Goal: Transaction & Acquisition: Book appointment/travel/reservation

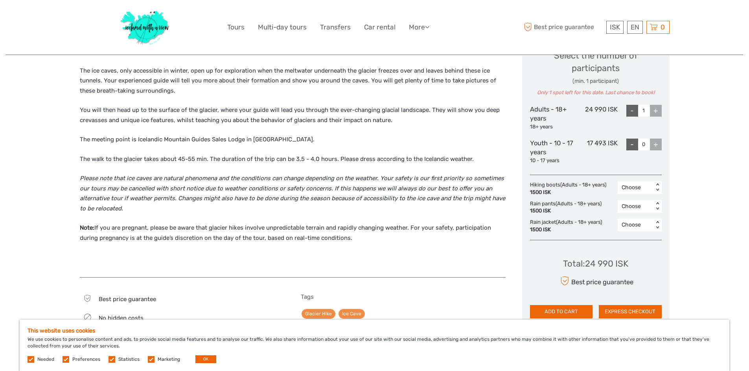
scroll to position [354, 0]
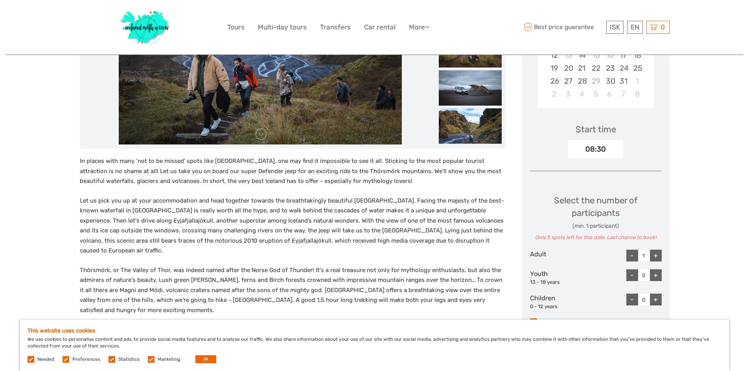
scroll to position [314, 0]
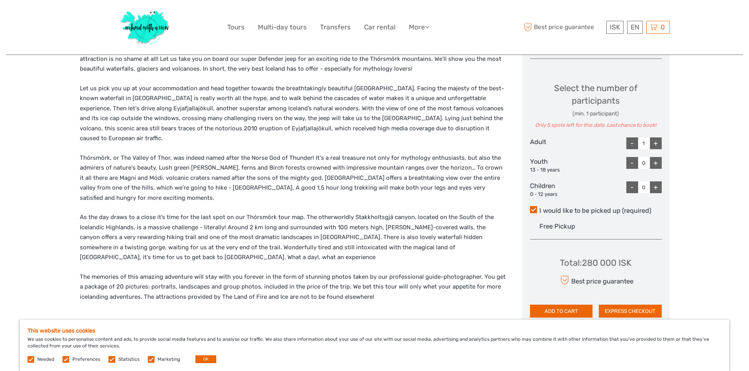
click at [658, 160] on div "+" at bounding box center [656, 163] width 12 height 12
click at [632, 163] on div "-" at bounding box center [632, 163] width 12 height 12
type input "0"
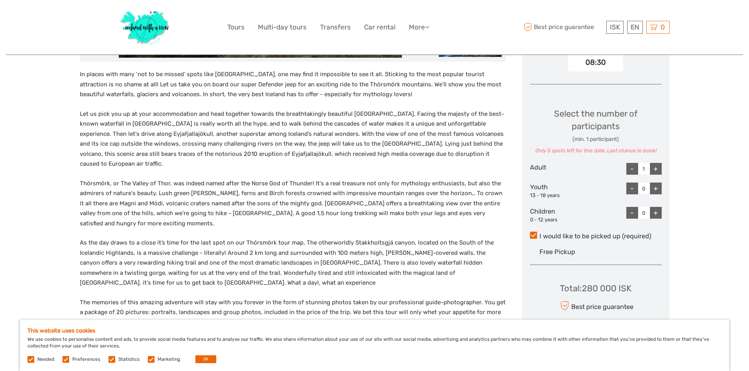
scroll to position [275, 0]
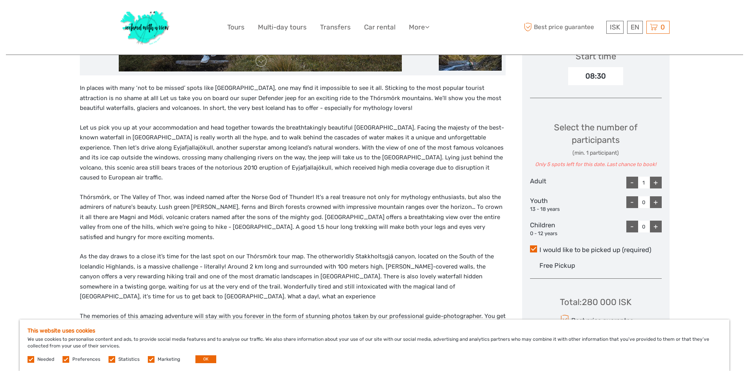
click at [657, 182] on div "+" at bounding box center [656, 183] width 12 height 12
type input "2"
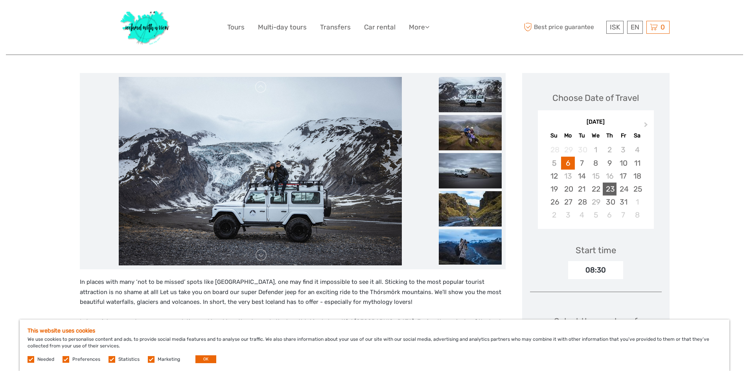
scroll to position [79, 0]
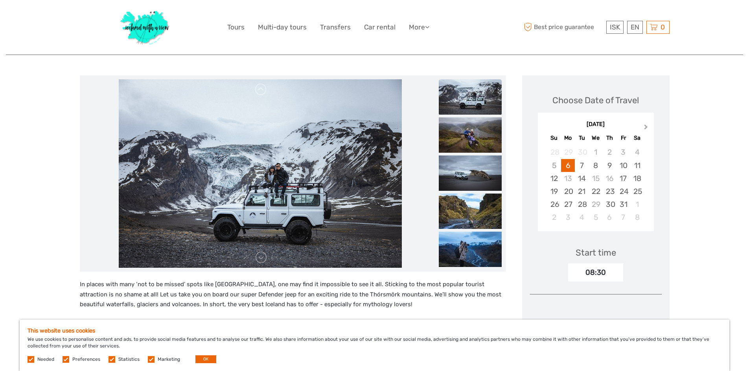
click at [646, 127] on span "Next Month" at bounding box center [646, 128] width 0 height 11
click at [645, 127] on div "November 2025" at bounding box center [596, 125] width 116 height 8
click at [644, 132] on div "November 2025 Su Mo Tu We Th Fr Sa" at bounding box center [596, 131] width 116 height 26
click at [619, 189] on div "21" at bounding box center [623, 191] width 14 height 13
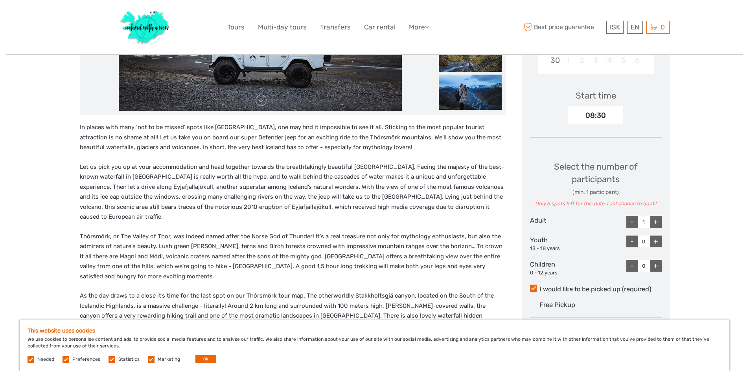
scroll to position [275, 0]
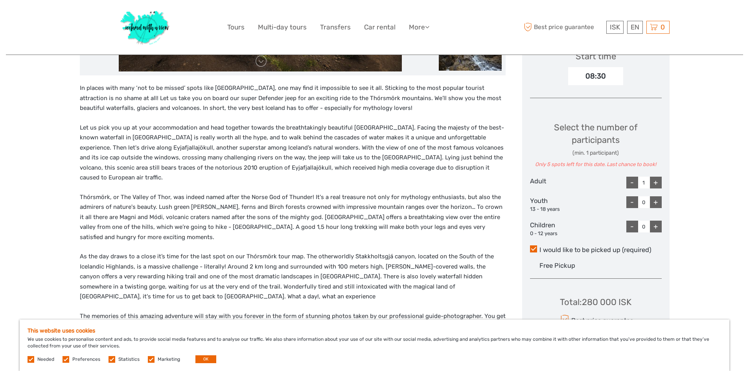
click at [660, 179] on div "+" at bounding box center [656, 183] width 12 height 12
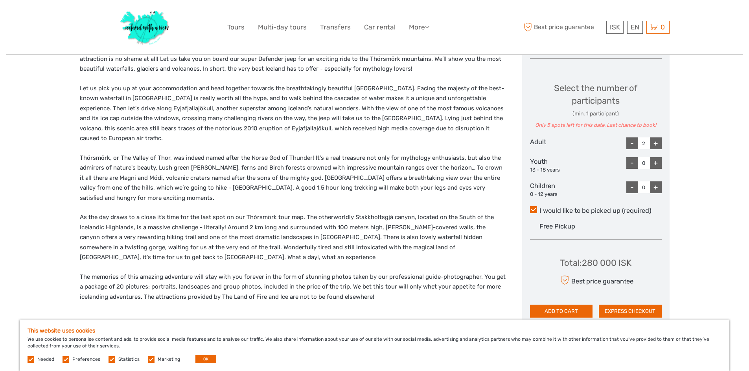
click at [654, 143] on div "+" at bounding box center [656, 144] width 12 height 12
type input "3"
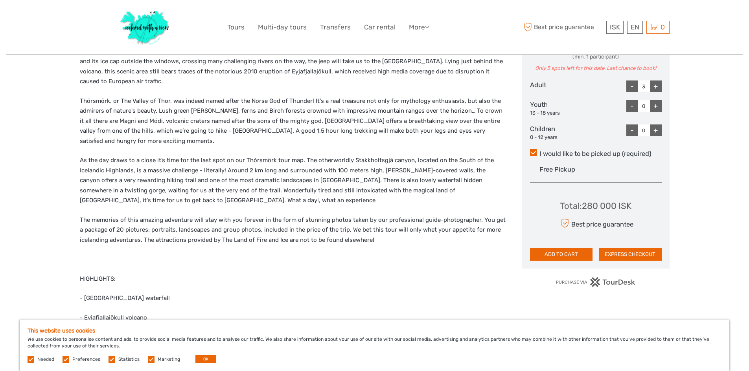
scroll to position [393, 0]
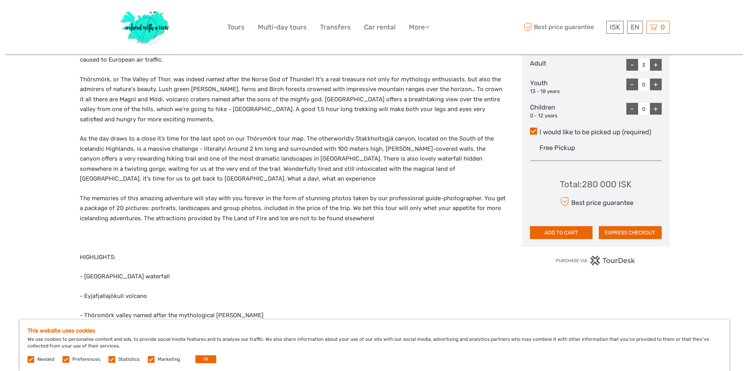
click at [654, 84] on div "+" at bounding box center [656, 85] width 12 height 12
type input "2"
click at [654, 84] on div "+" at bounding box center [656, 85] width 12 height 12
click at [630, 69] on div "-" at bounding box center [632, 65] width 12 height 12
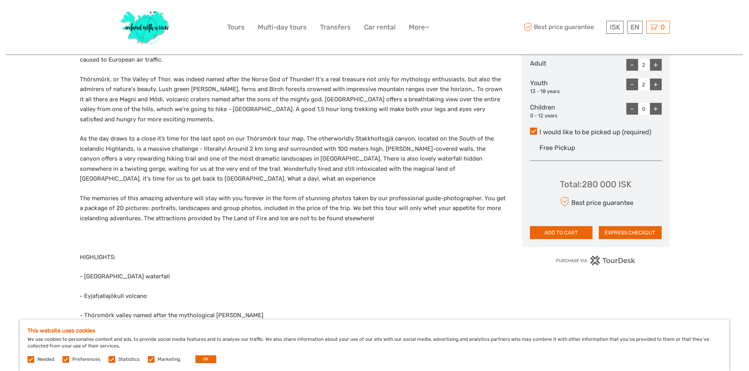
click at [632, 67] on div "-" at bounding box center [632, 65] width 12 height 12
type input "0"
click at [632, 67] on div "-" at bounding box center [632, 65] width 12 height 12
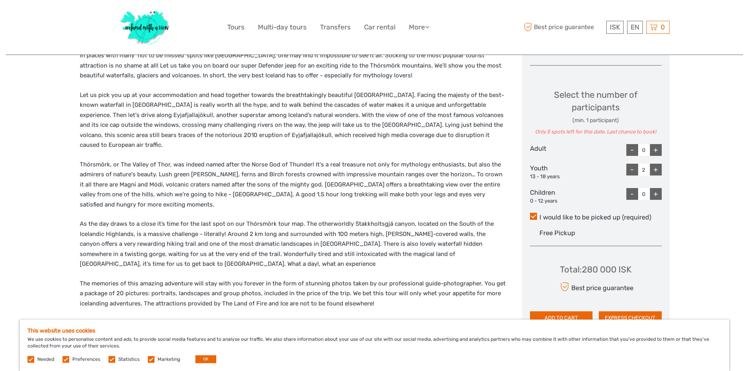
scroll to position [157, 0]
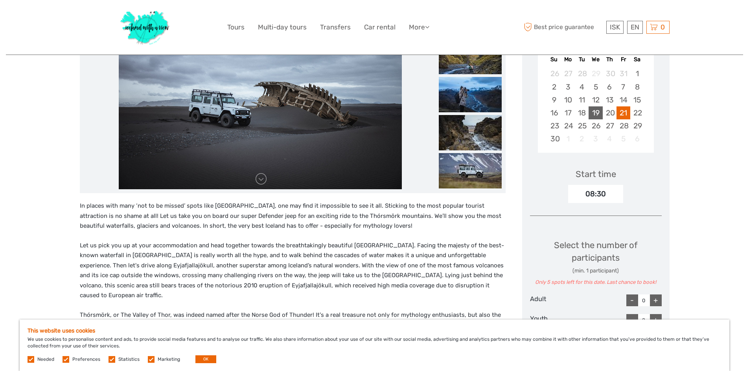
click at [597, 116] on div "19" at bounding box center [595, 112] width 14 height 13
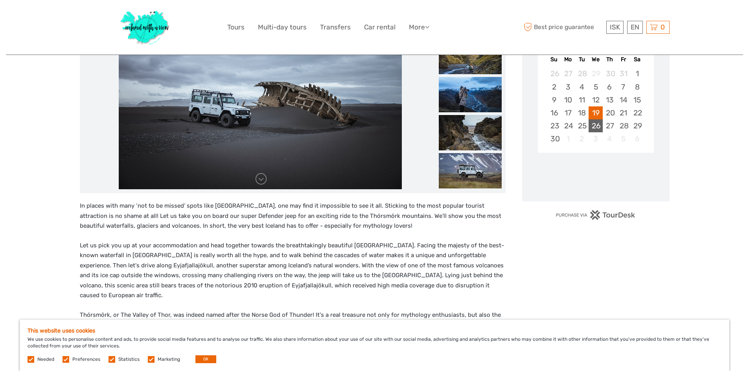
click at [595, 123] on div "26" at bounding box center [595, 125] width 14 height 13
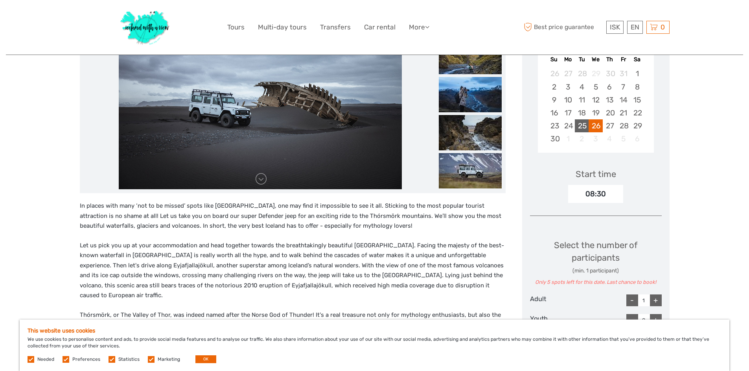
click at [581, 125] on div "25" at bounding box center [582, 125] width 14 height 13
click at [575, 108] on div "18" at bounding box center [582, 112] width 14 height 13
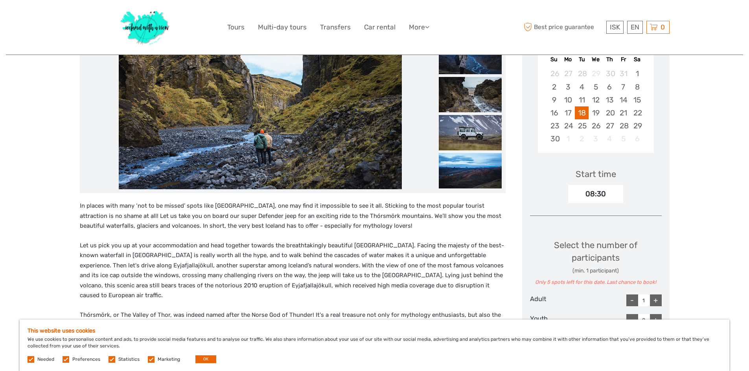
click at [550, 174] on div "Start time 08:30" at bounding box center [596, 181] width 132 height 46
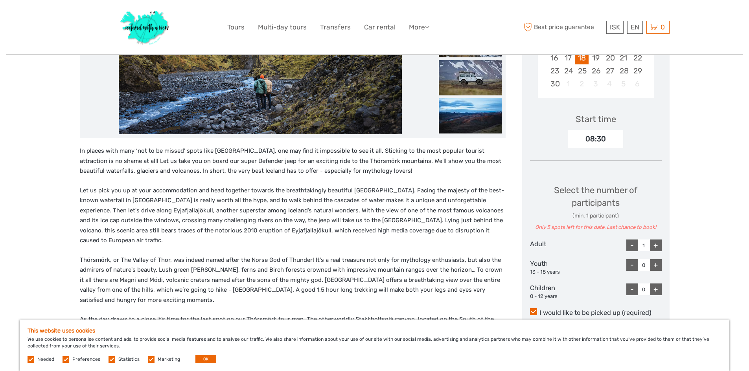
scroll to position [314, 0]
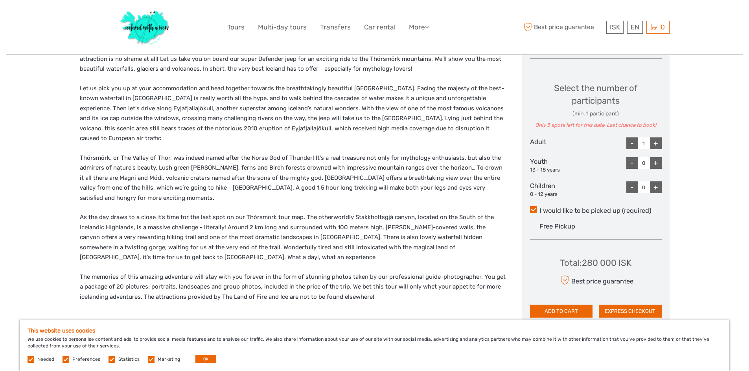
click at [648, 142] on input "1" at bounding box center [644, 144] width 12 height 12
click at [652, 147] on div "+" at bounding box center [656, 144] width 12 height 12
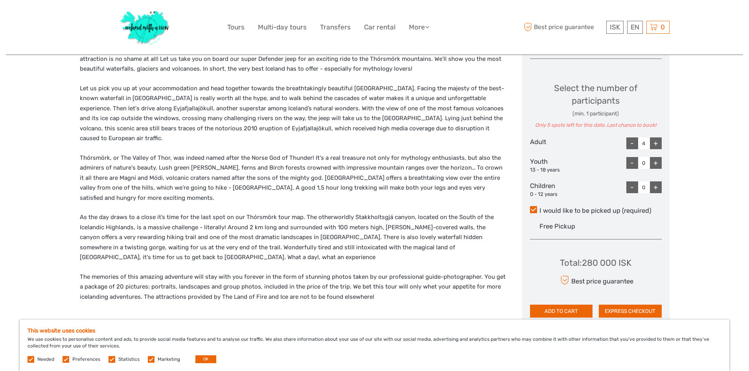
type input "5"
click at [652, 147] on div "+" at bounding box center [656, 144] width 12 height 12
